Goal: Obtain resource: Obtain resource

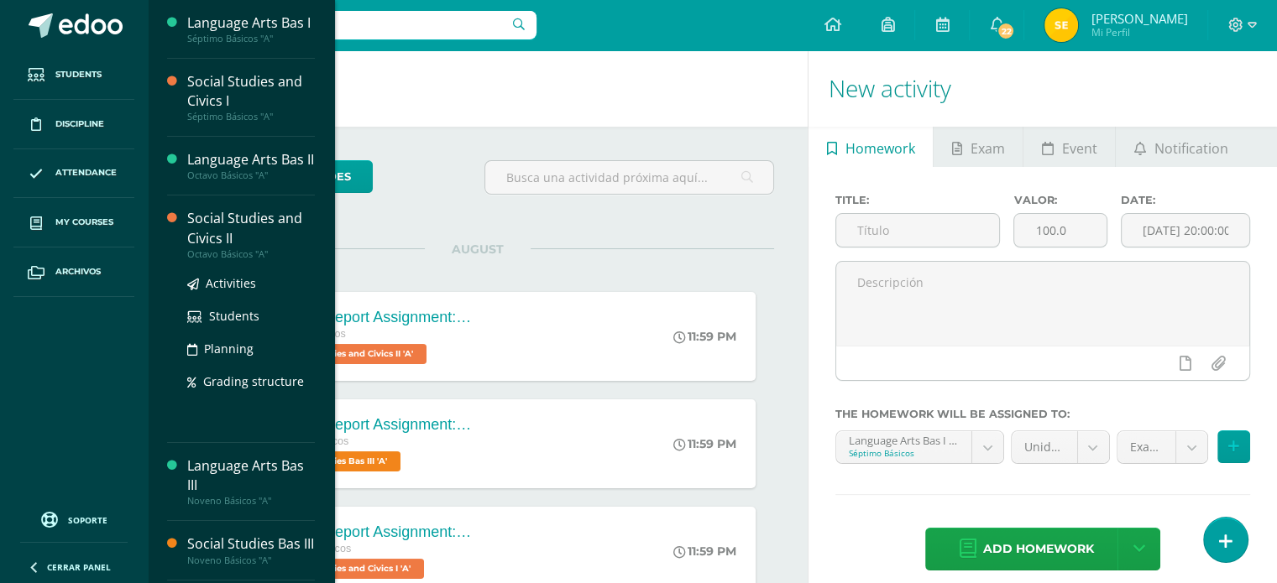
click at [246, 228] on div "Social Studies and Civics II" at bounding box center [251, 228] width 128 height 39
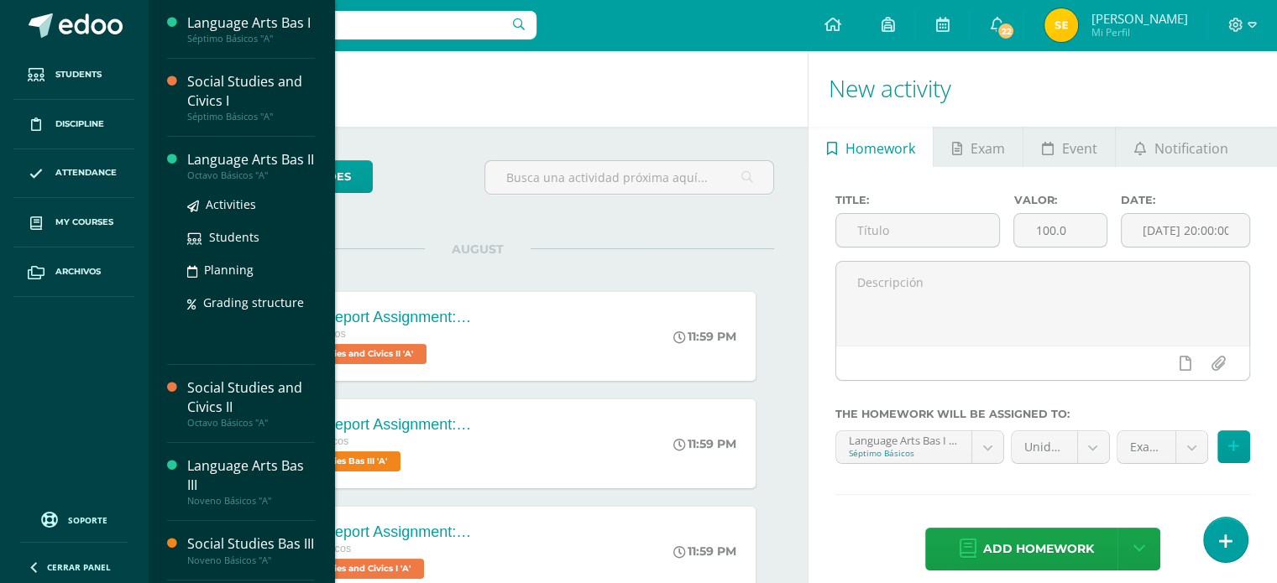
click at [258, 158] on div "Language Arts Bas II" at bounding box center [251, 159] width 128 height 19
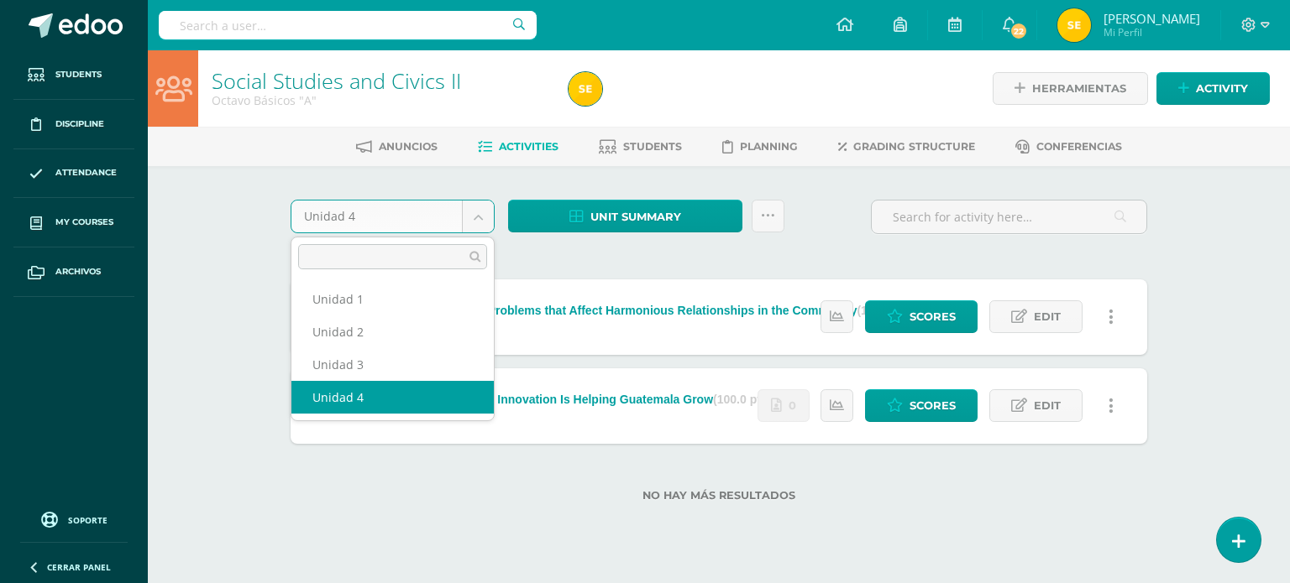
click at [483, 214] on body "Students Discipline Attendance My courses Archivos Soporte Help Reportar un pro…" at bounding box center [645, 278] width 1290 height 556
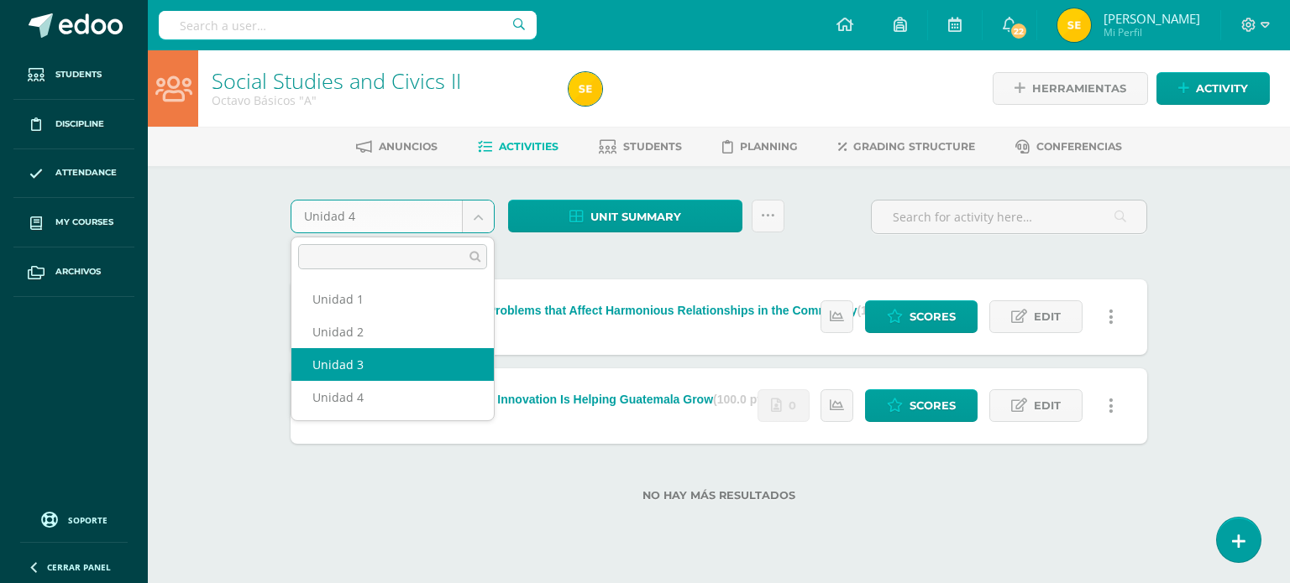
select select "Unidad 3"
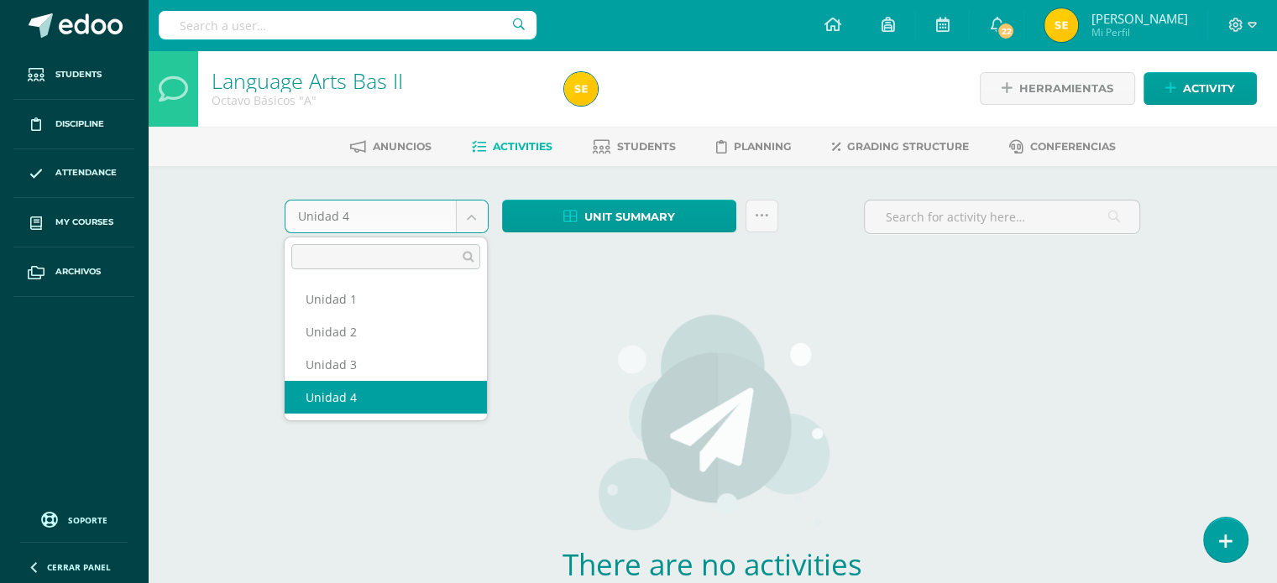
click at [476, 221] on body "Students Discipline Attendance My courses Archivos Soporte Help Reportar un pro…" at bounding box center [638, 360] width 1277 height 721
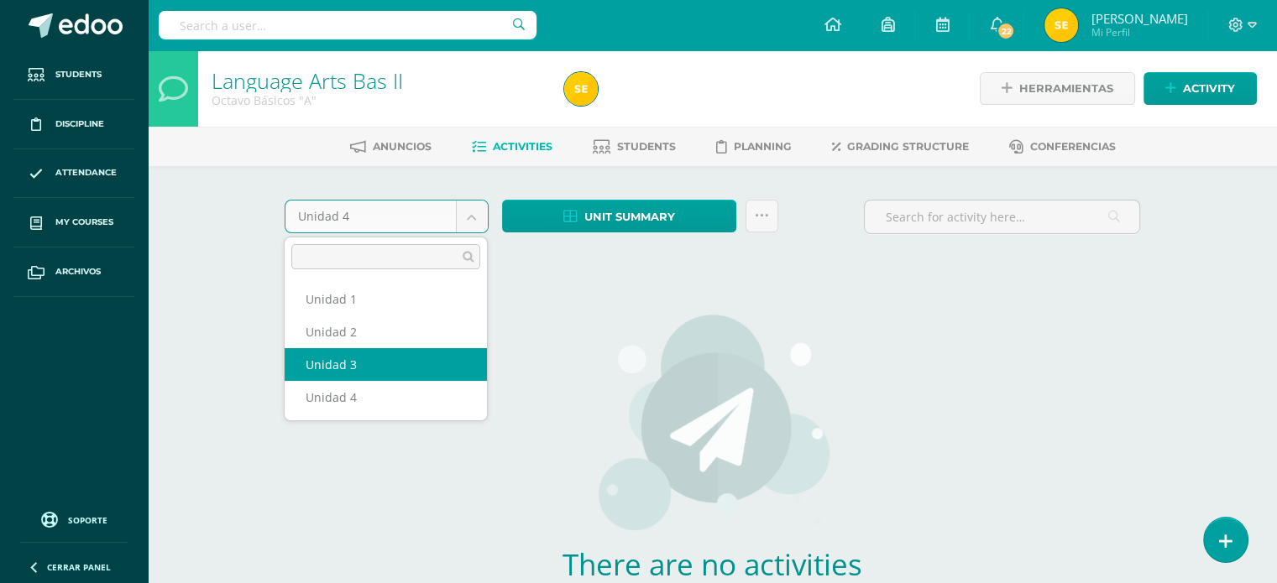
select select "Unidad 3"
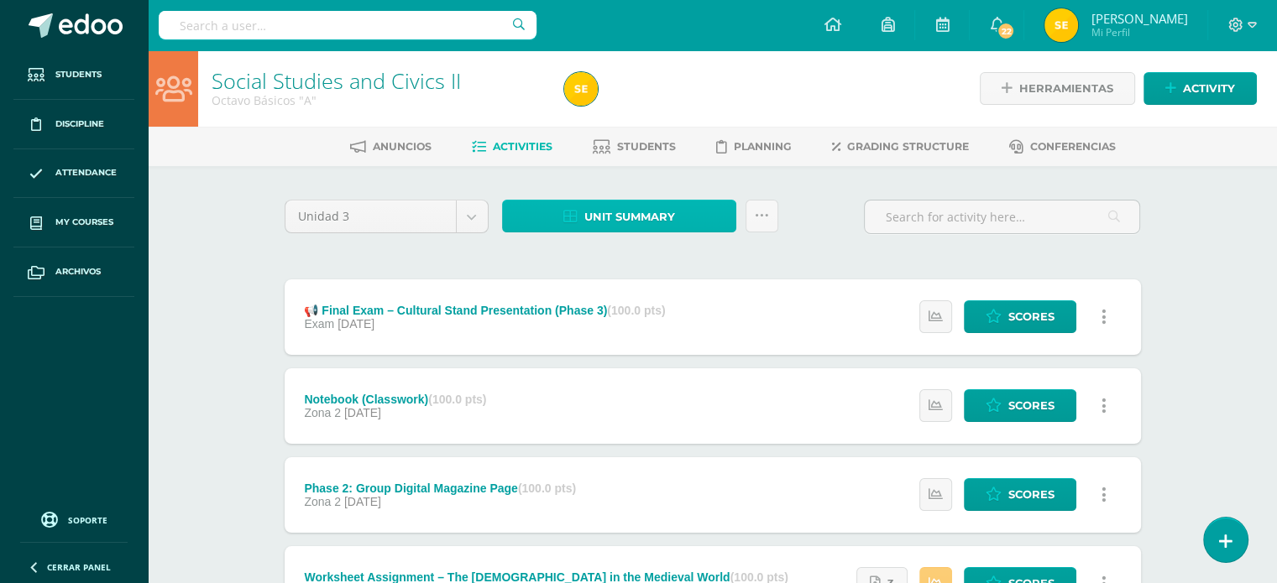
click at [573, 215] on icon at bounding box center [570, 217] width 14 height 14
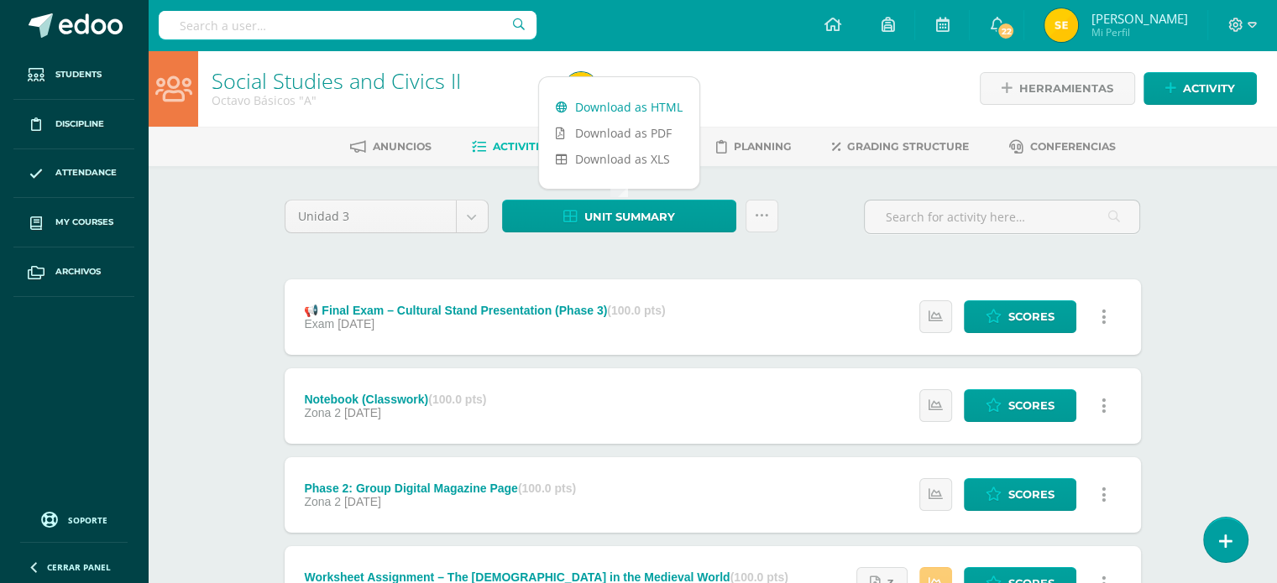
click at [610, 106] on link "Download as HTML" at bounding box center [619, 107] width 160 height 26
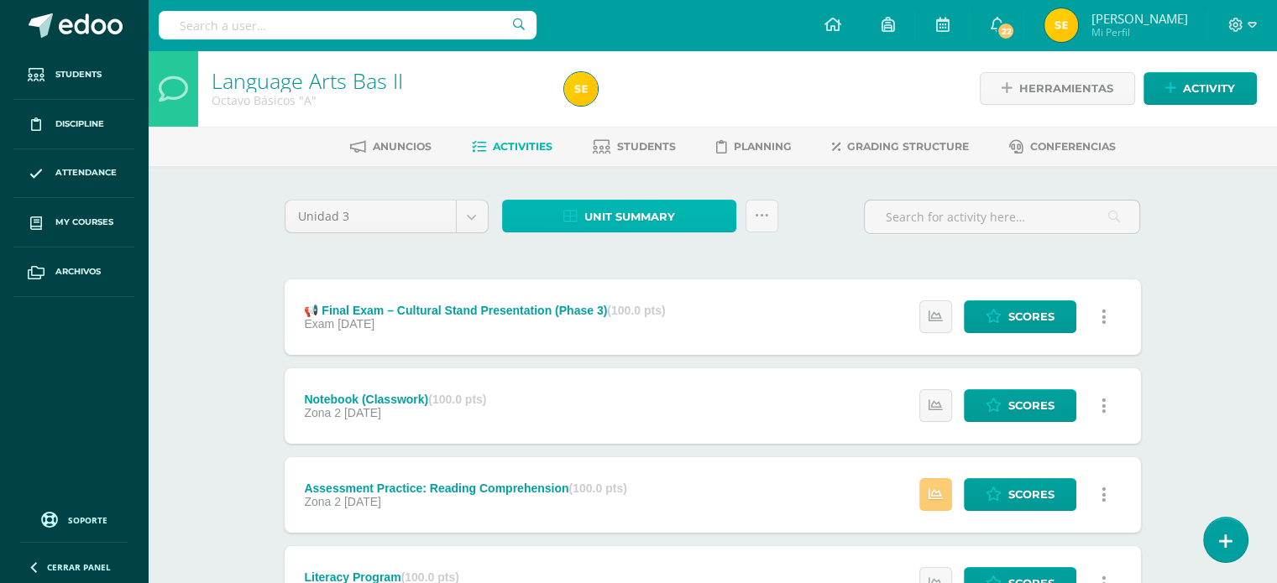
click at [645, 213] on span "Unit summary" at bounding box center [629, 216] width 91 height 31
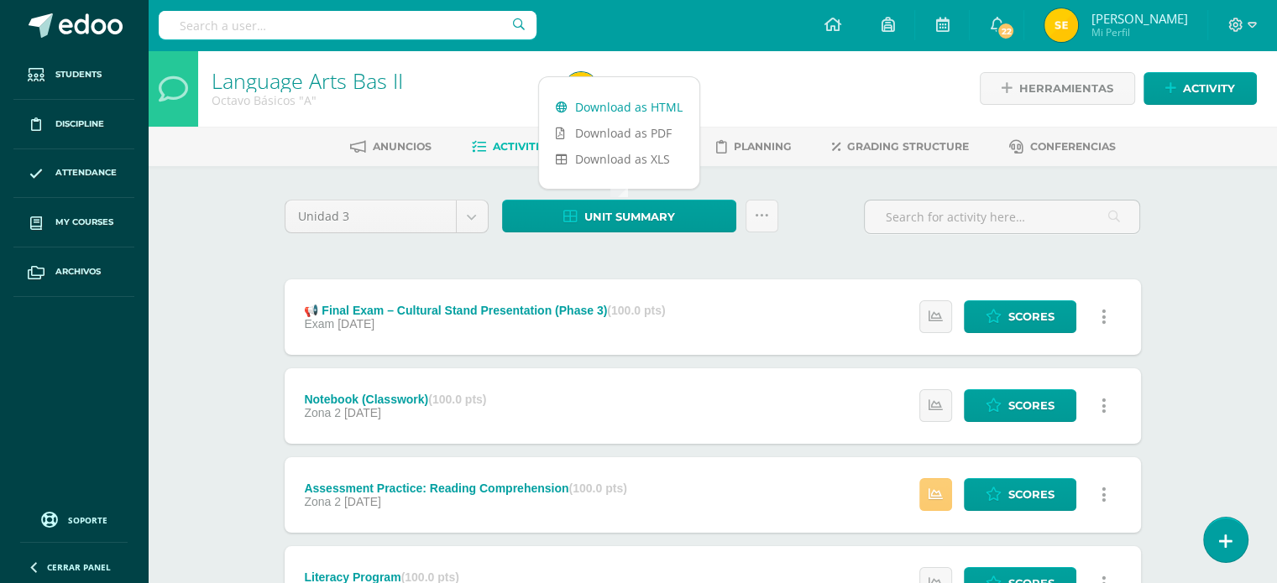
click at [594, 102] on link "Download as HTML" at bounding box center [619, 107] width 160 height 26
